Goal: Browse casually: Explore the website without a specific task or goal

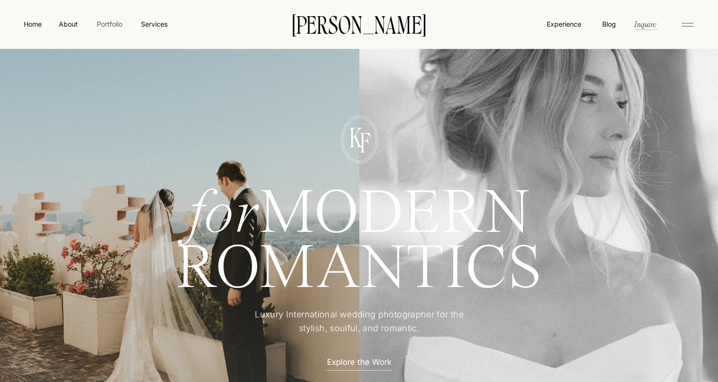
click at [112, 26] on nav "Portfolio" at bounding box center [110, 24] width 34 height 10
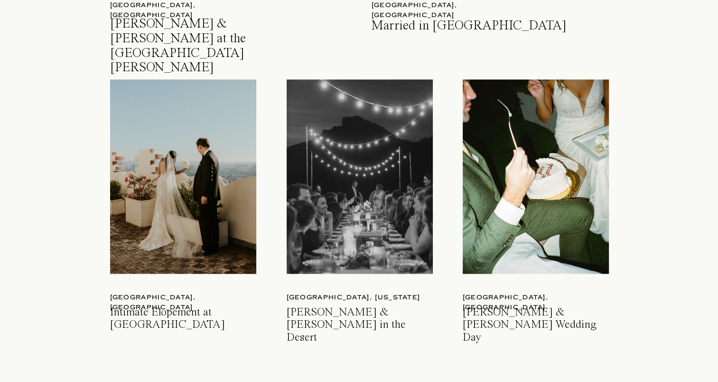
scroll to position [1356, 0]
click at [512, 156] on div at bounding box center [536, 177] width 146 height 194
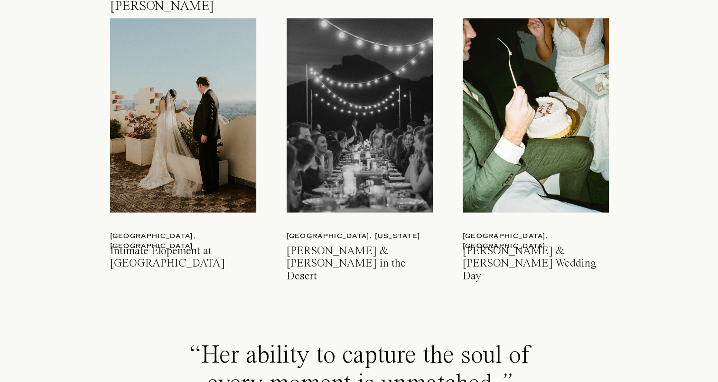
scroll to position [1433, 0]
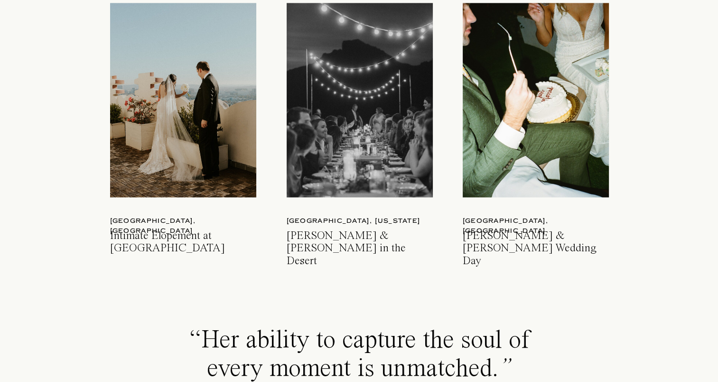
click at [217, 68] on div at bounding box center [183, 100] width 146 height 194
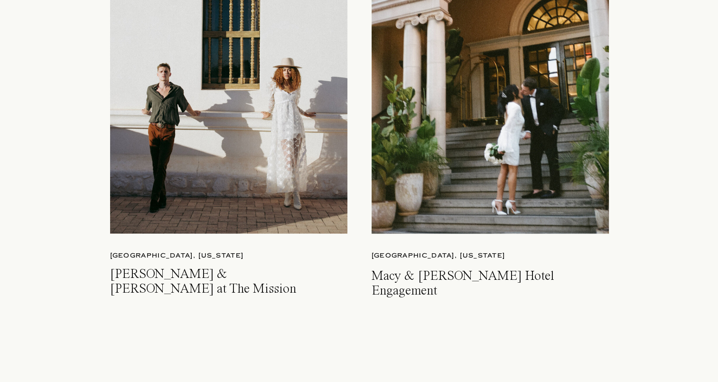
scroll to position [2355, 0]
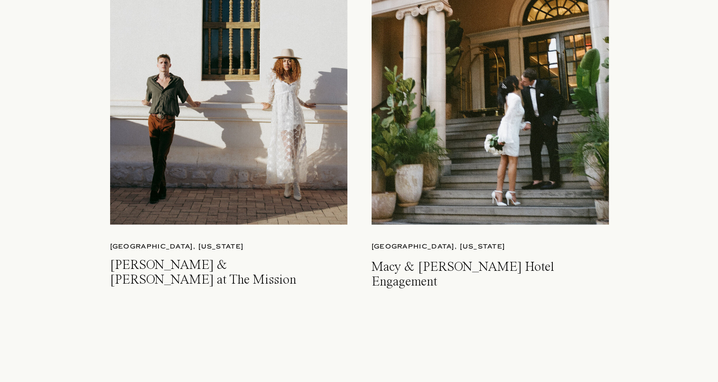
click at [253, 115] on div at bounding box center [228, 69] width 237 height 310
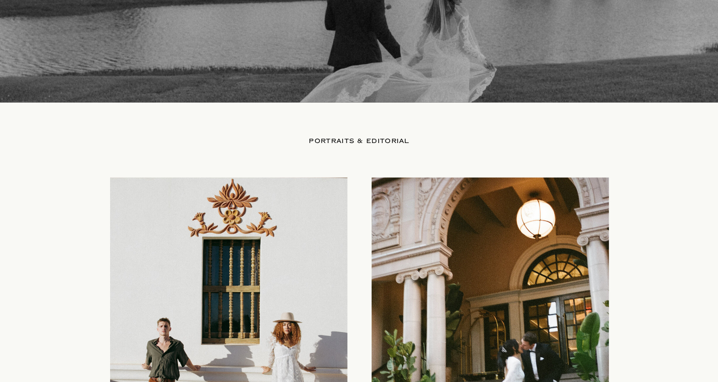
scroll to position [2108, 0]
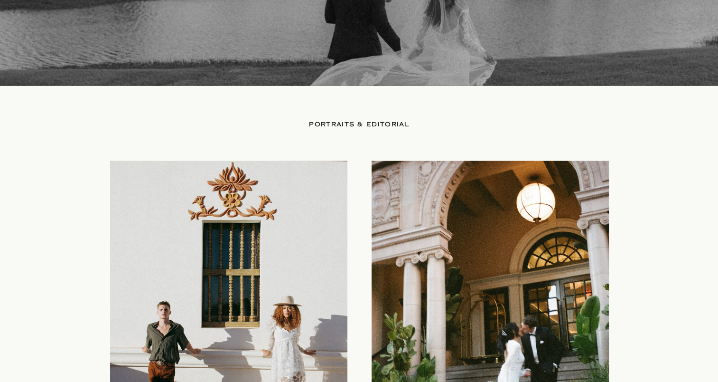
click at [218, 285] on div at bounding box center [228, 316] width 237 height 310
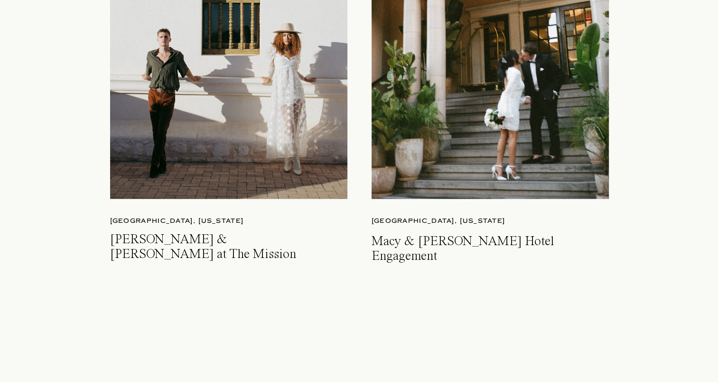
scroll to position [2383, 0]
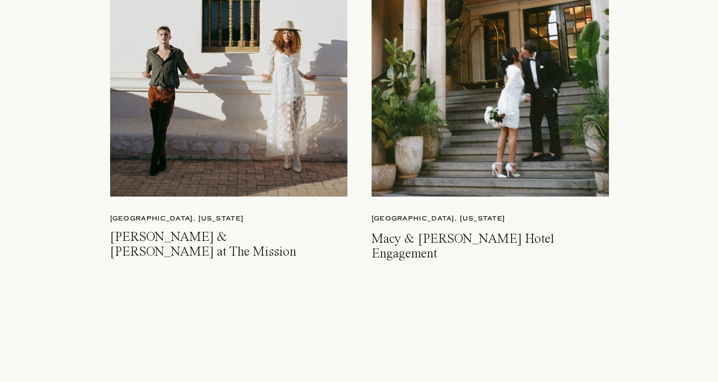
click at [422, 186] on div at bounding box center [490, 41] width 237 height 310
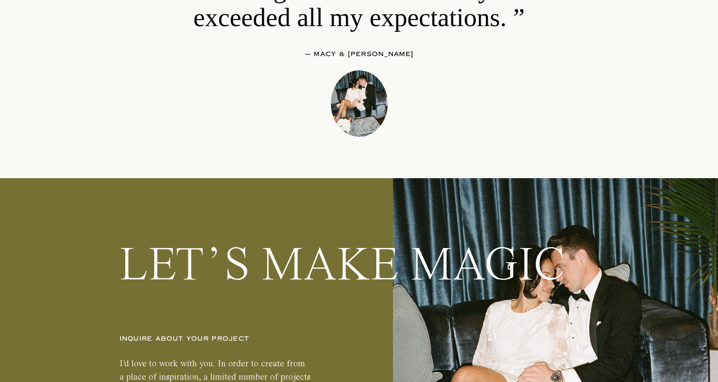
scroll to position [21086, 0]
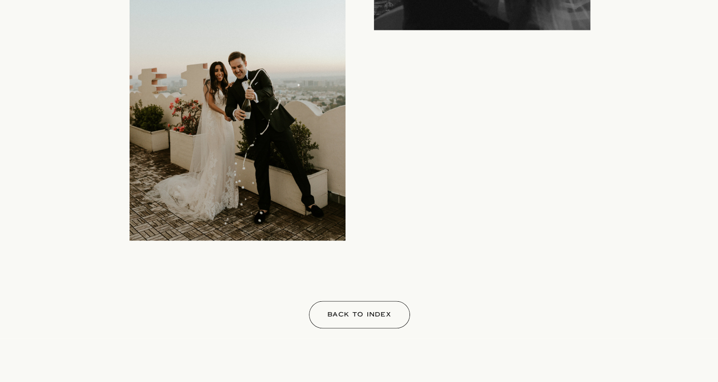
scroll to position [8794, 0]
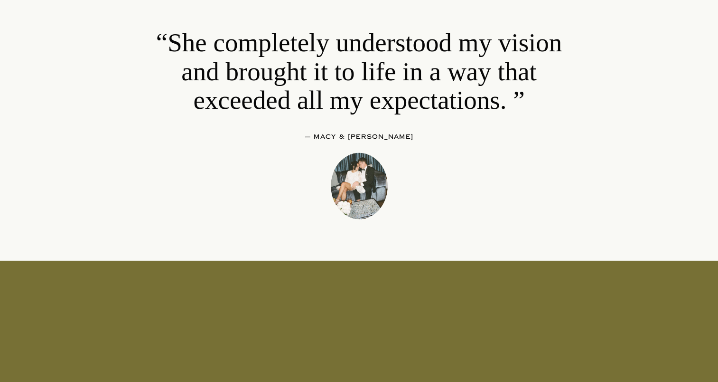
scroll to position [5494, 0]
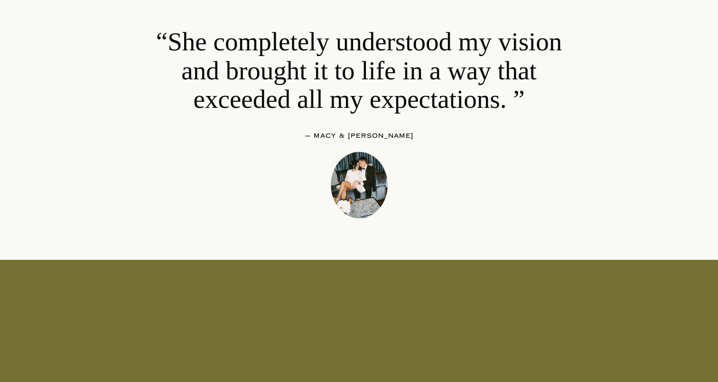
click at [354, 186] on div at bounding box center [359, 185] width 57 height 66
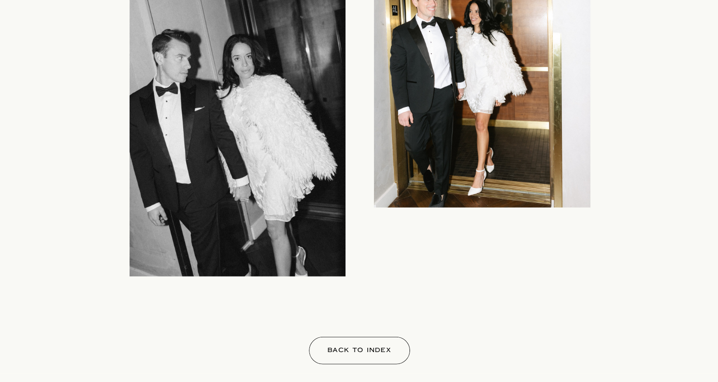
scroll to position [9410, 0]
